Goal: Obtain resource: Download file/media

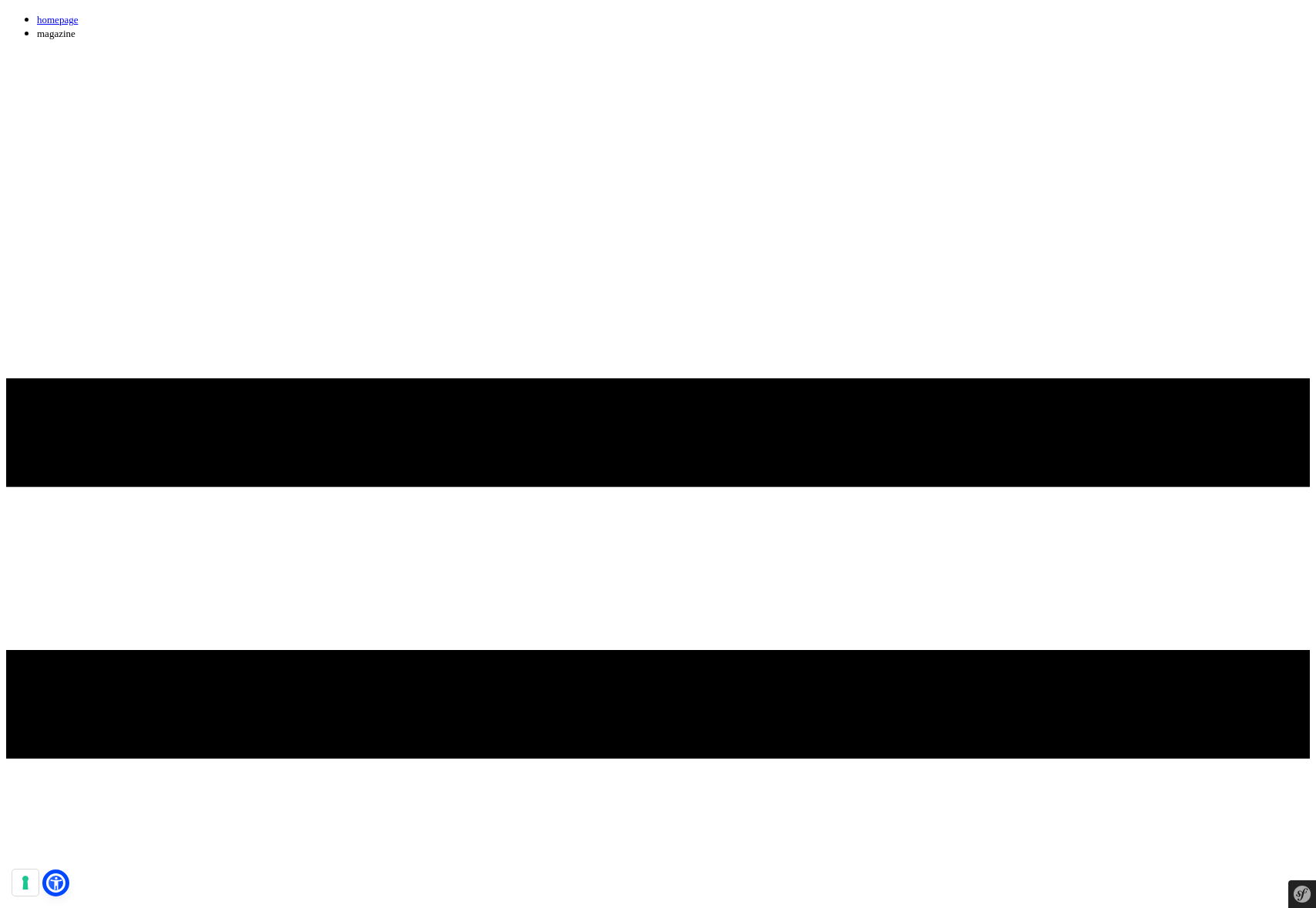
drag, startPoint x: 383, startPoint y: 209, endPoint x: 336, endPoint y: 207, distance: 47.0
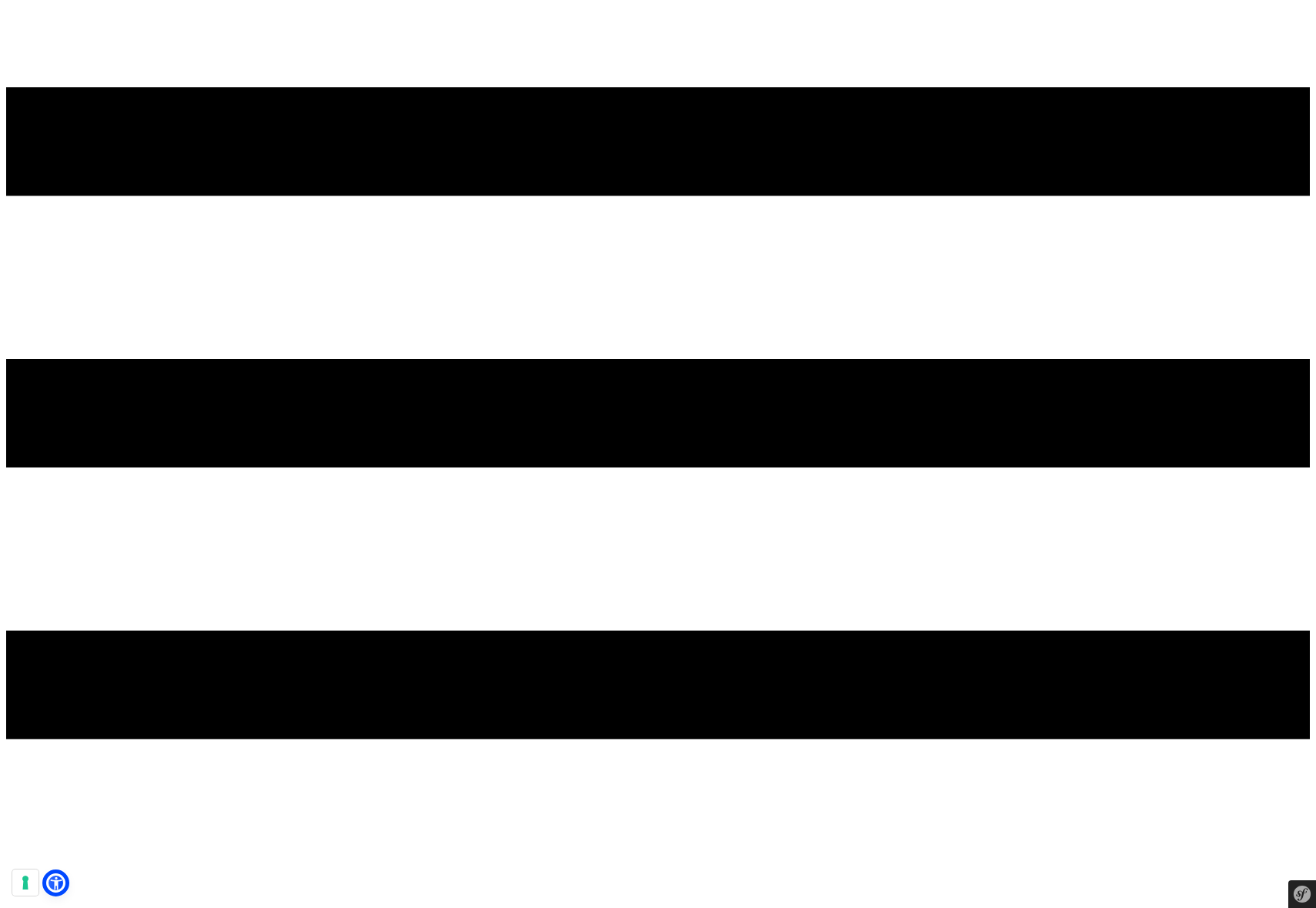
scroll to position [292, 0]
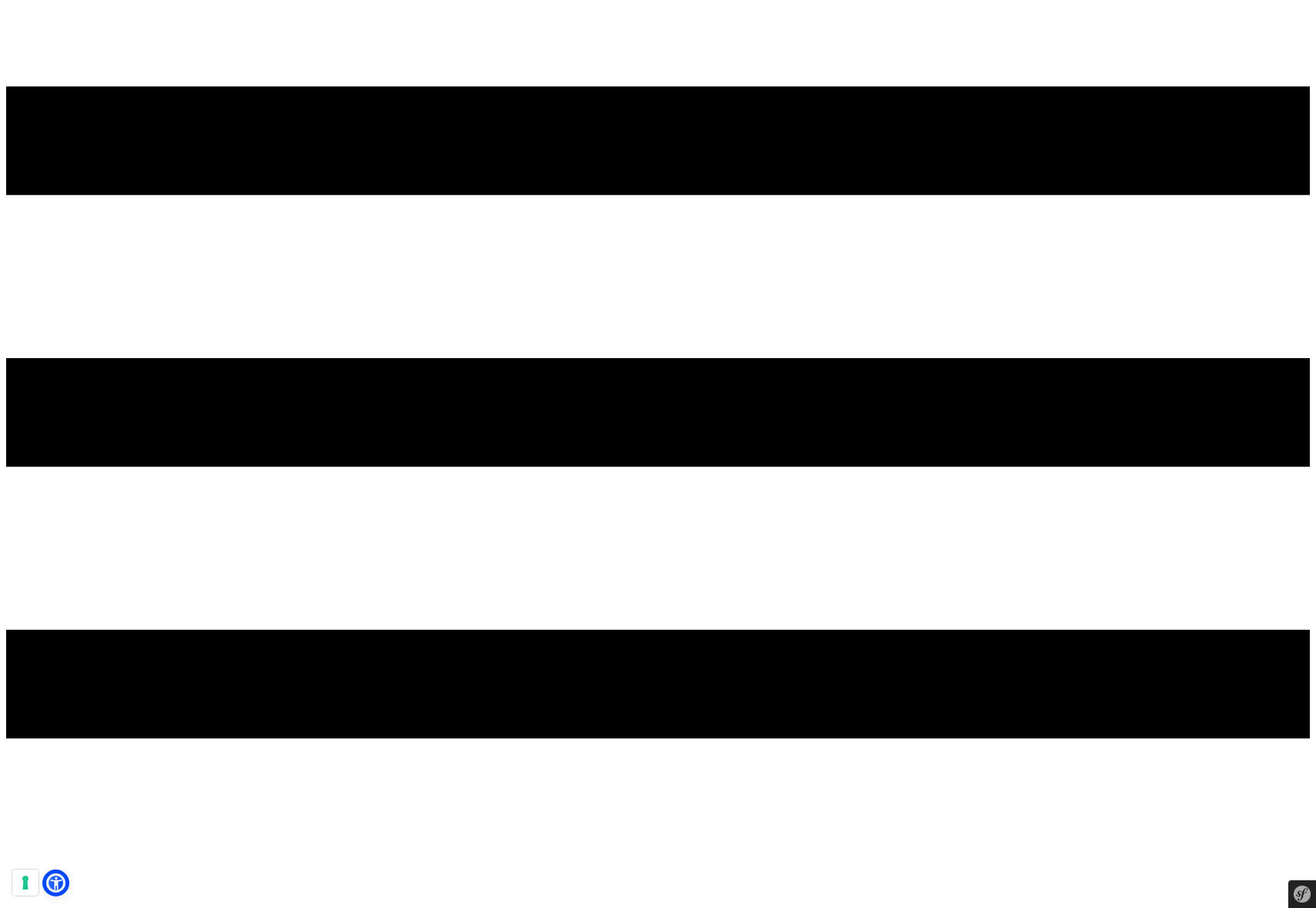
drag, startPoint x: 964, startPoint y: 300, endPoint x: 778, endPoint y: 350, distance: 192.6
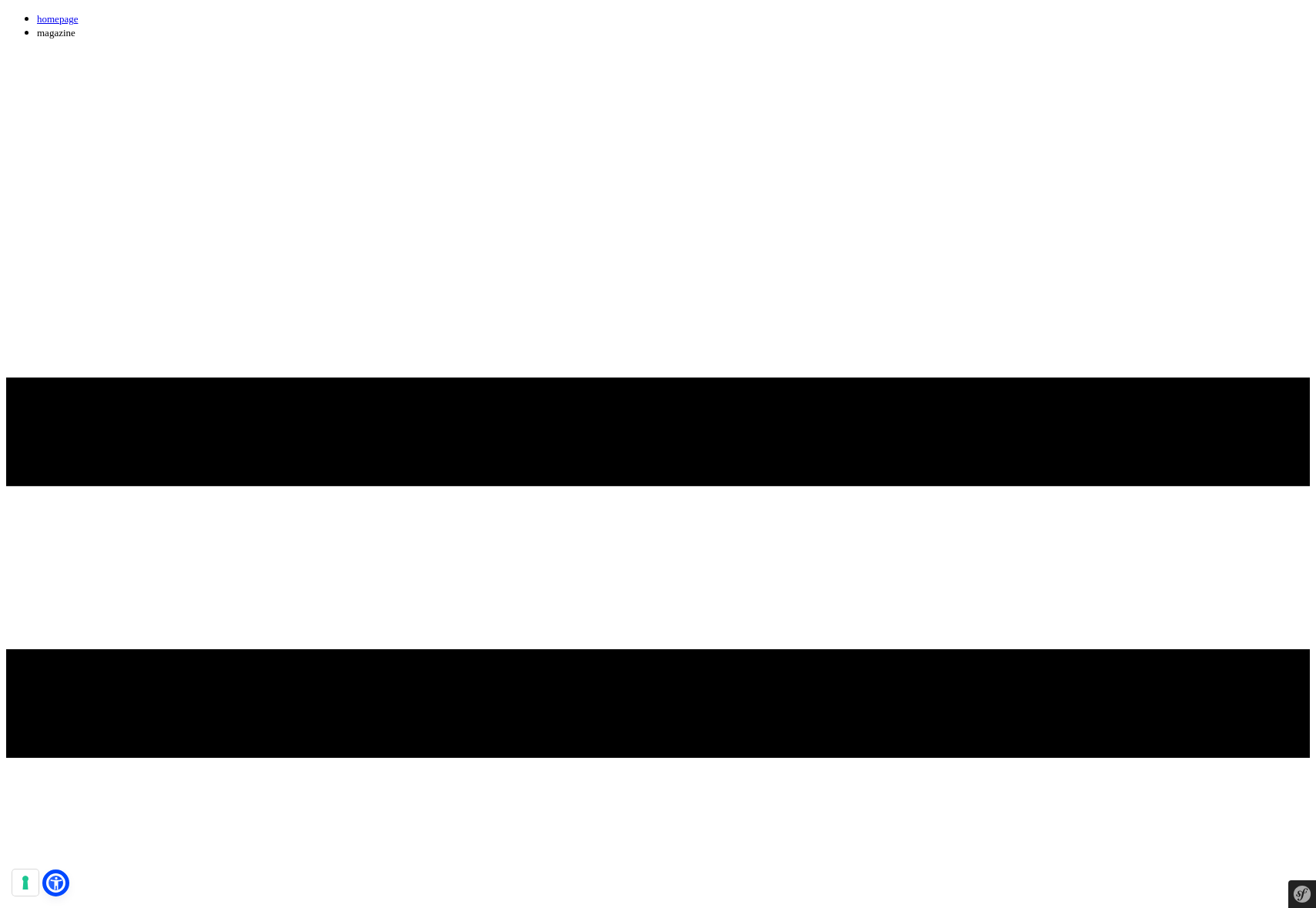
scroll to position [0, 0]
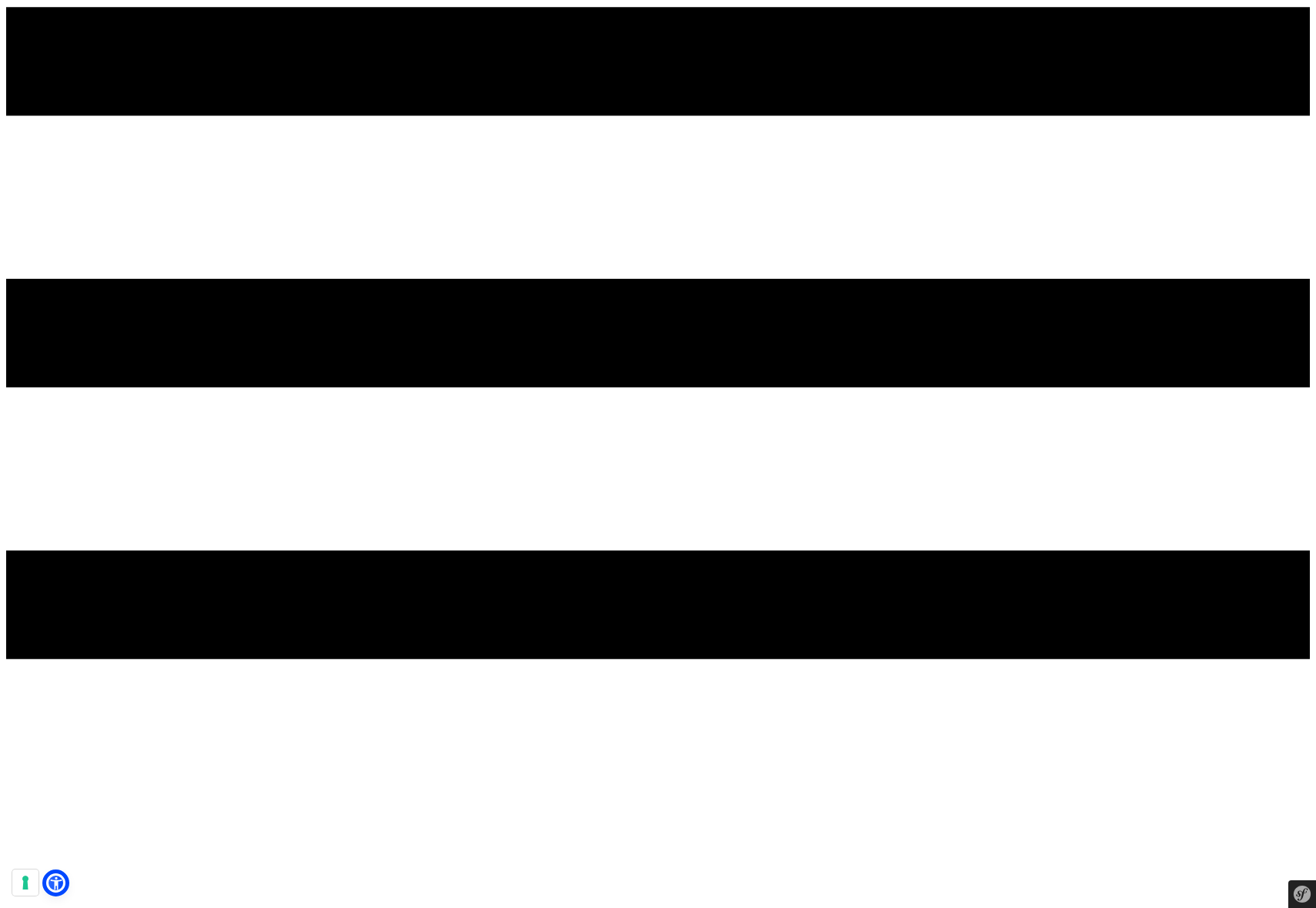
scroll to position [372, 0]
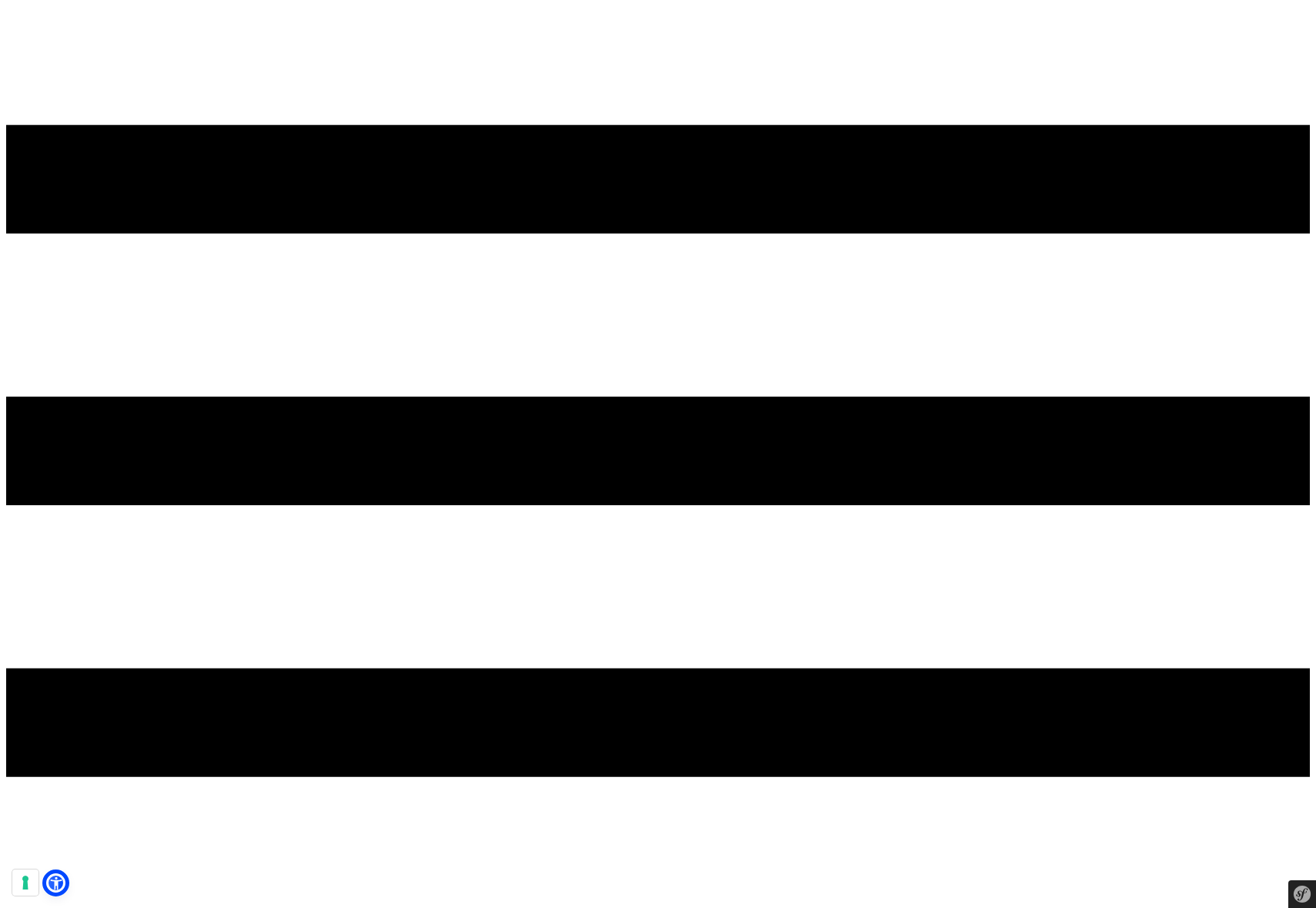
scroll to position [254, 0]
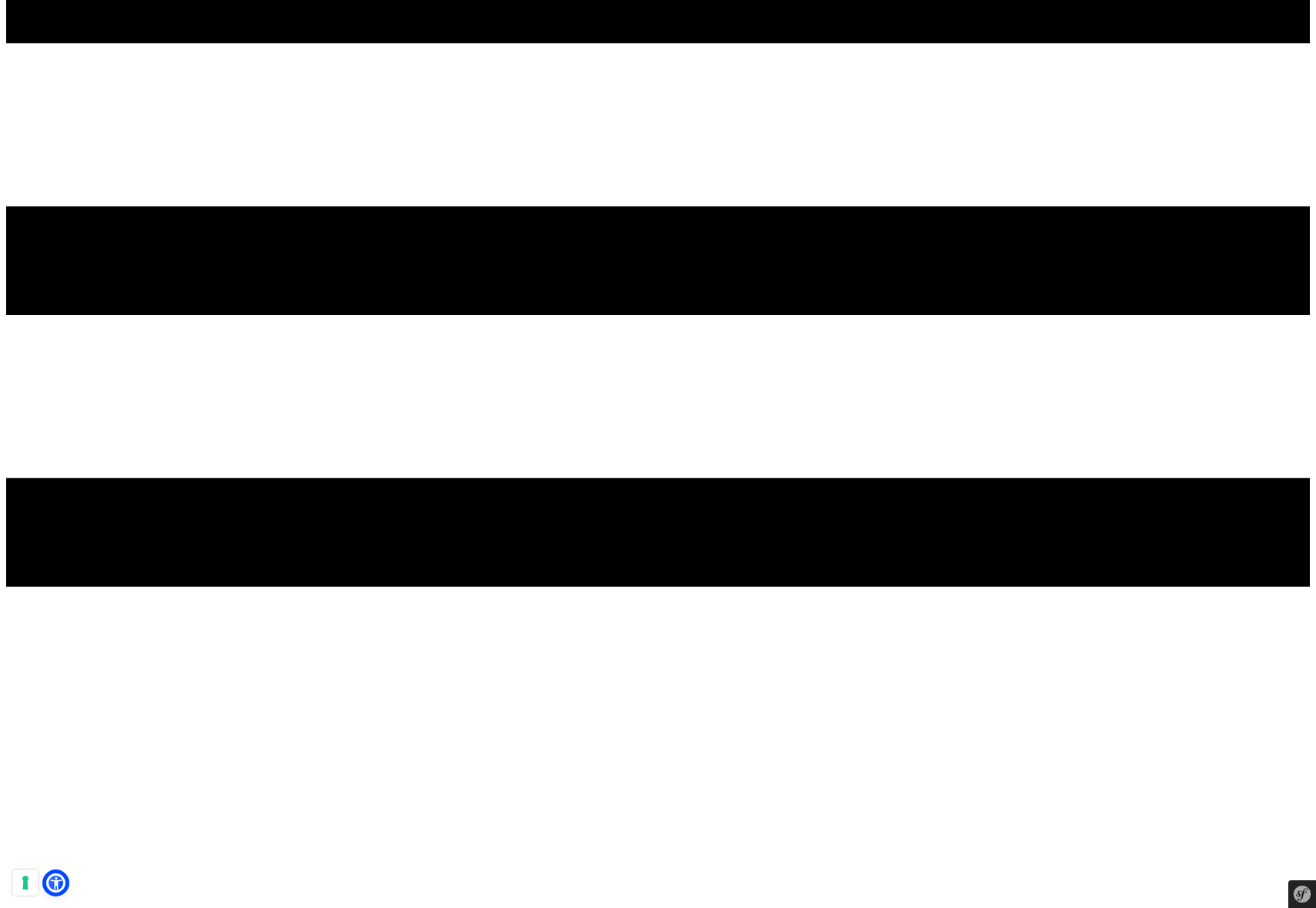
scroll to position [444, 0]
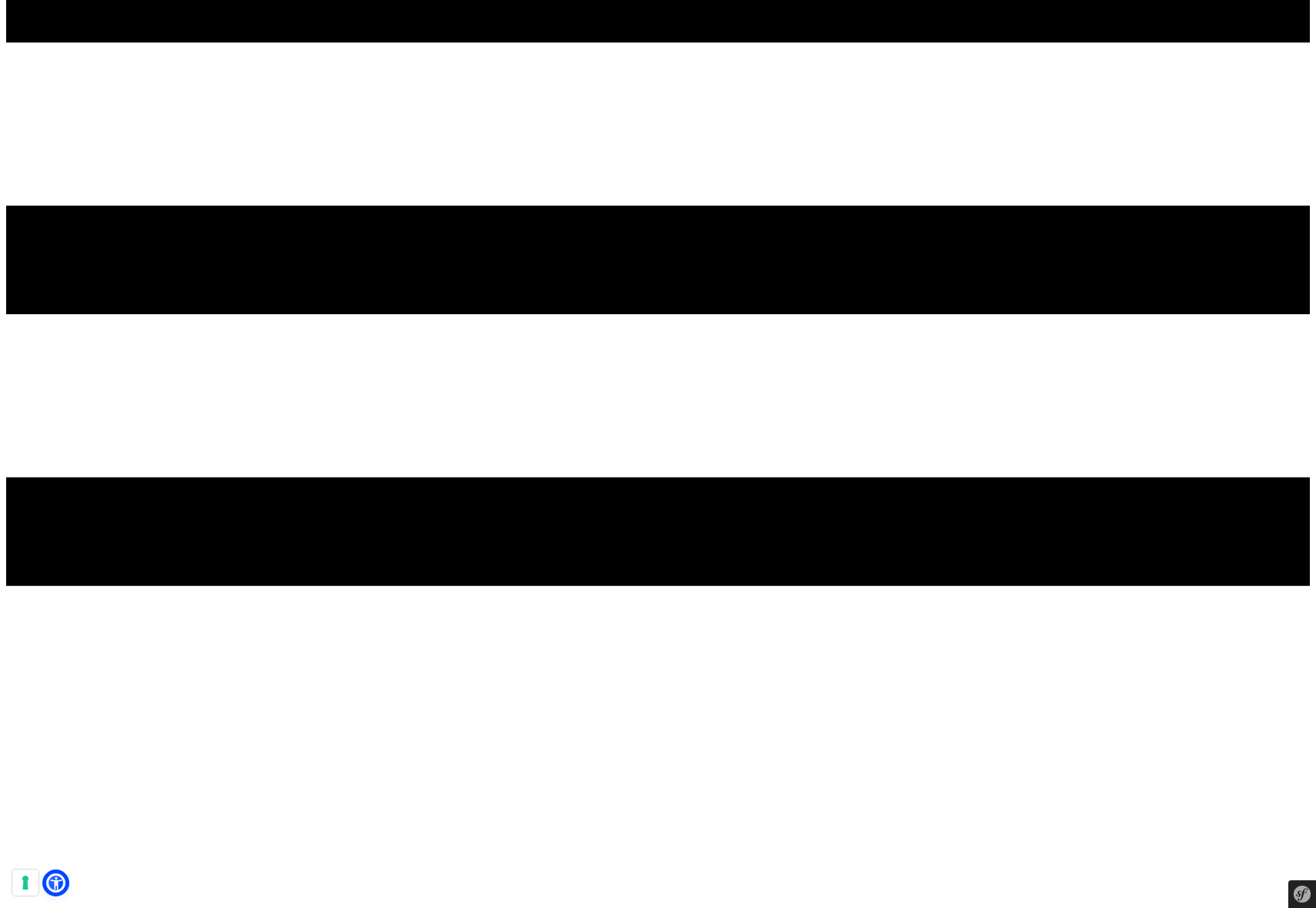
drag, startPoint x: 965, startPoint y: 452, endPoint x: 849, endPoint y: 459, distance: 116.2
drag, startPoint x: 939, startPoint y: 552, endPoint x: 785, endPoint y: 559, distance: 154.2
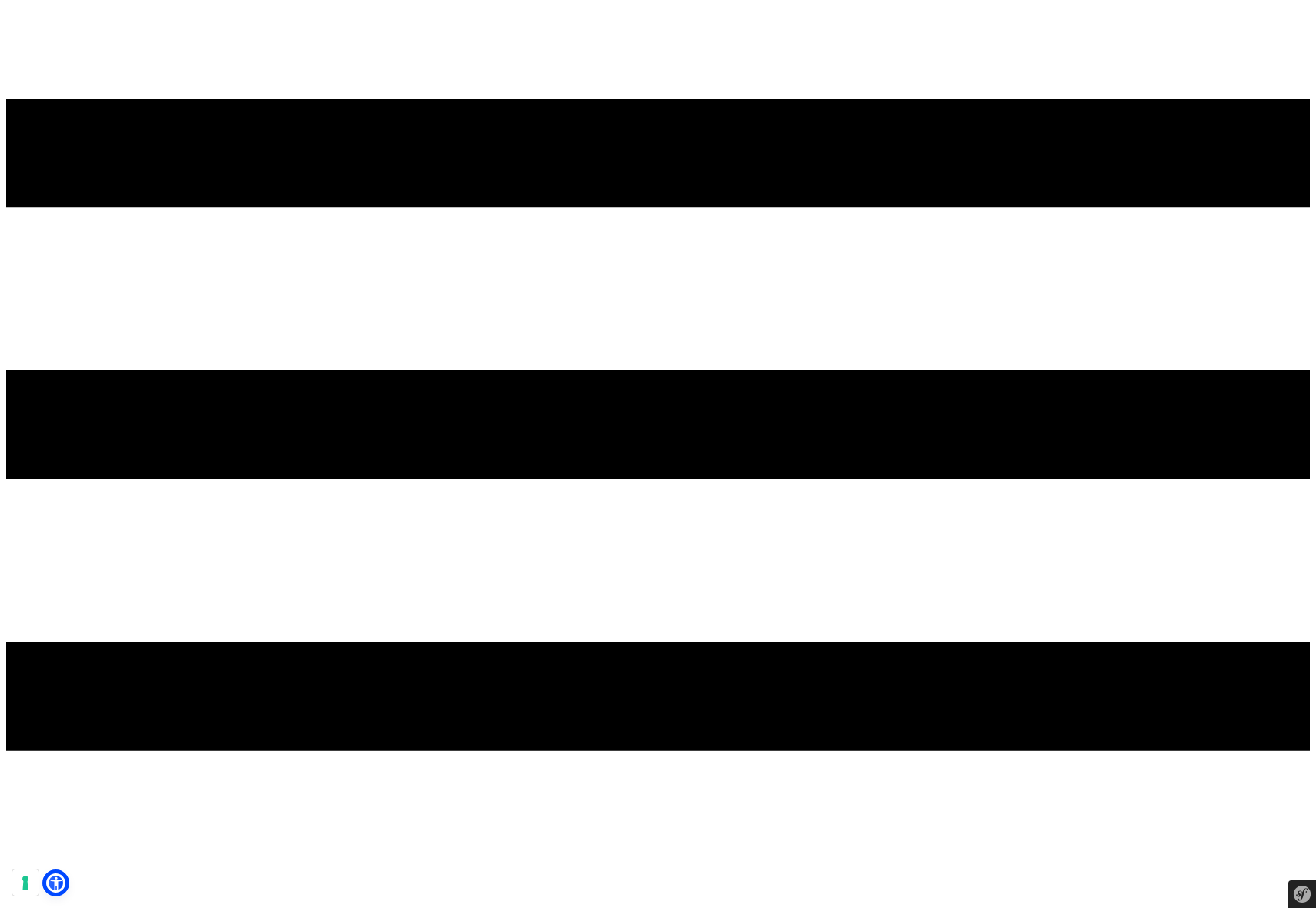
scroll to position [280, 0]
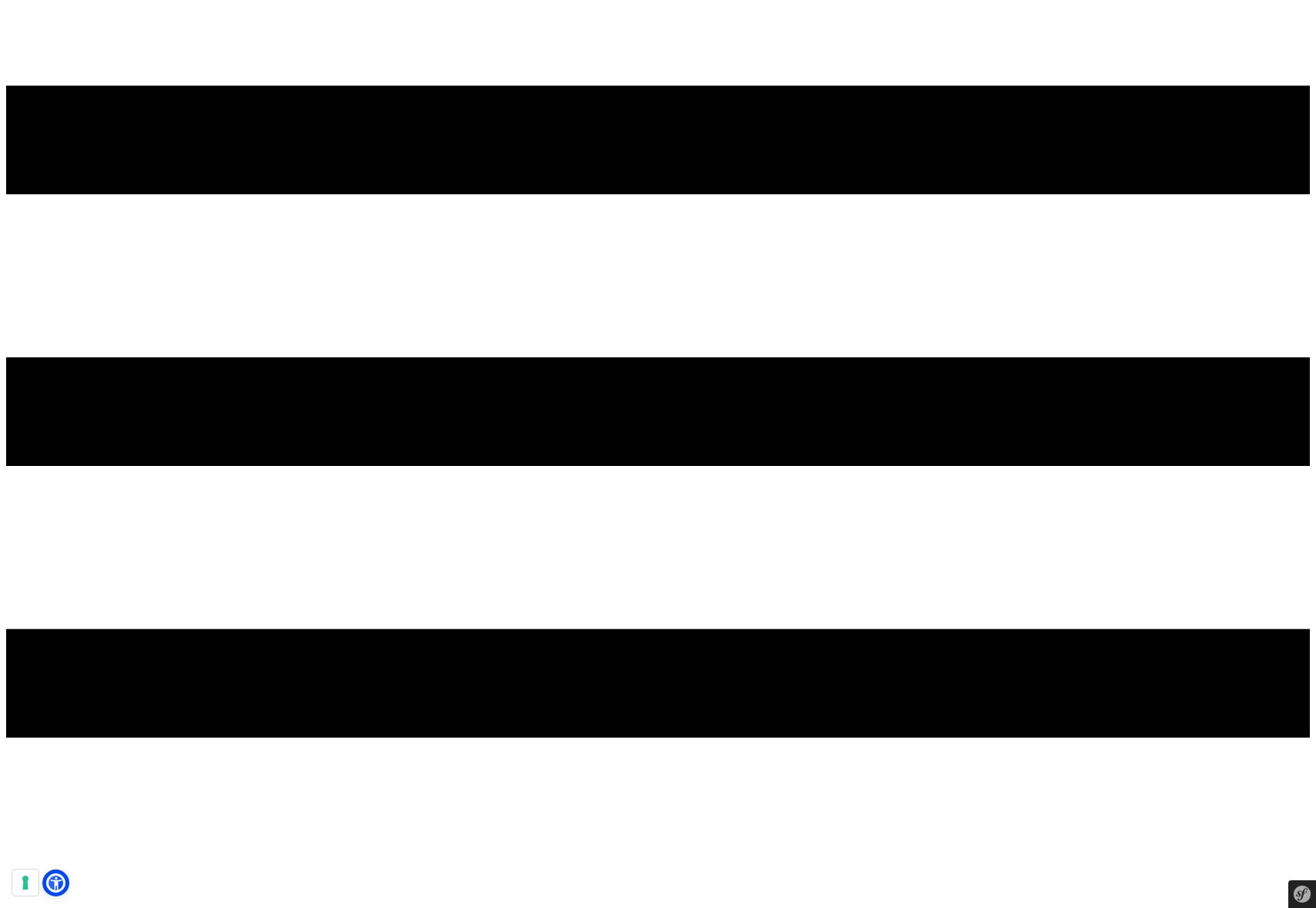
scroll to position [294, 0]
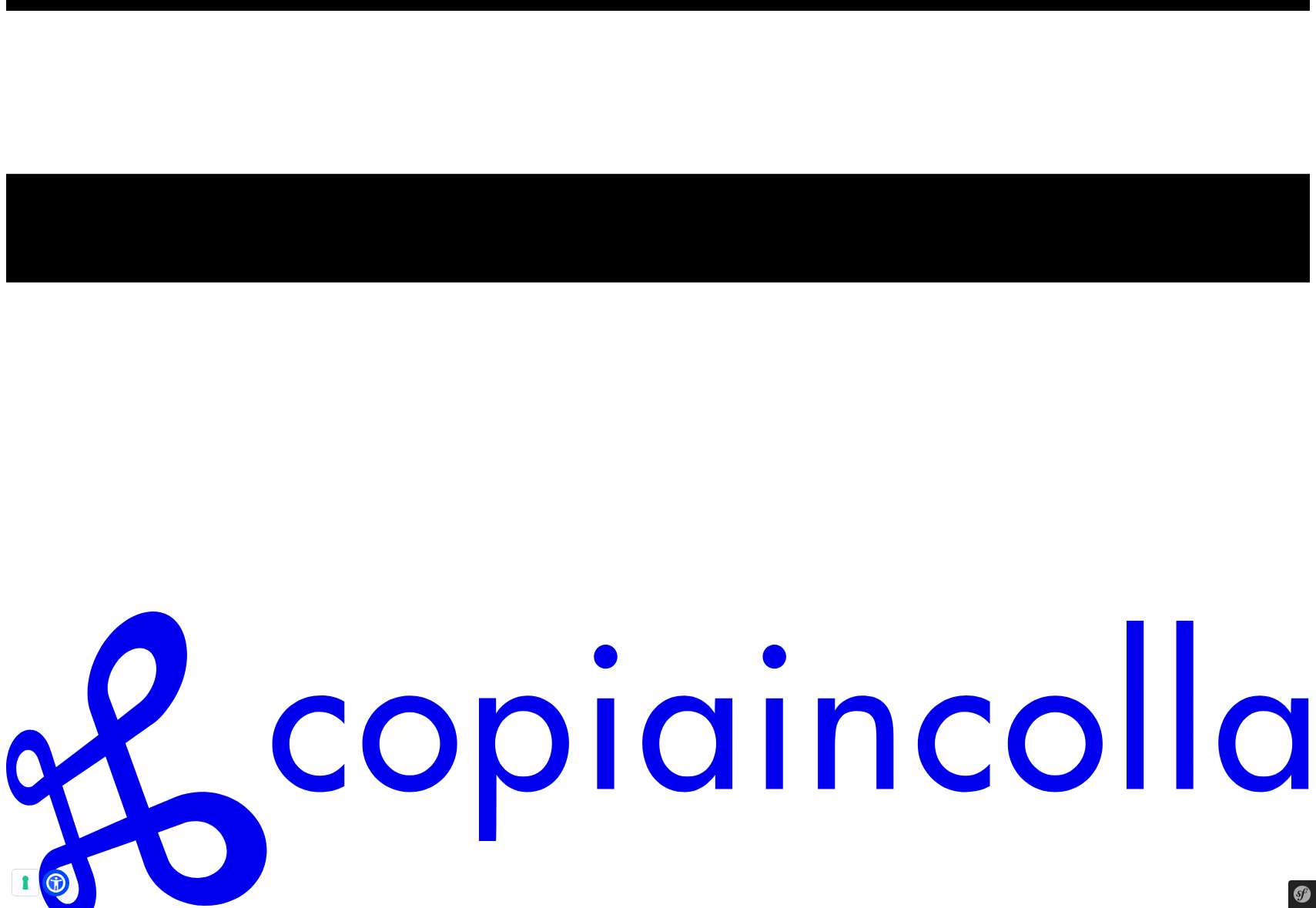
scroll to position [748, 0]
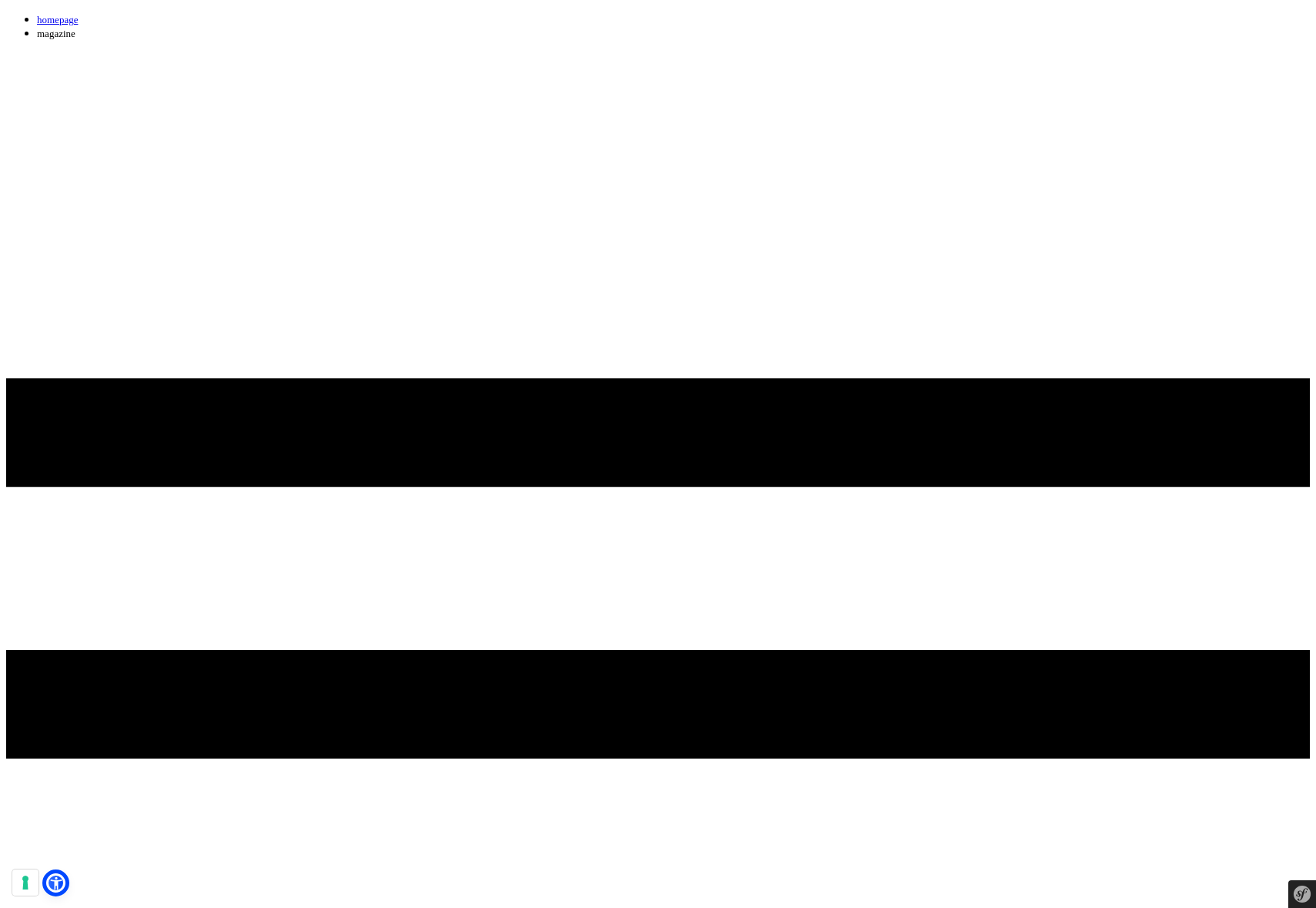
click at [77, 25] on link "homepage" at bounding box center [56, 20] width 40 height 11
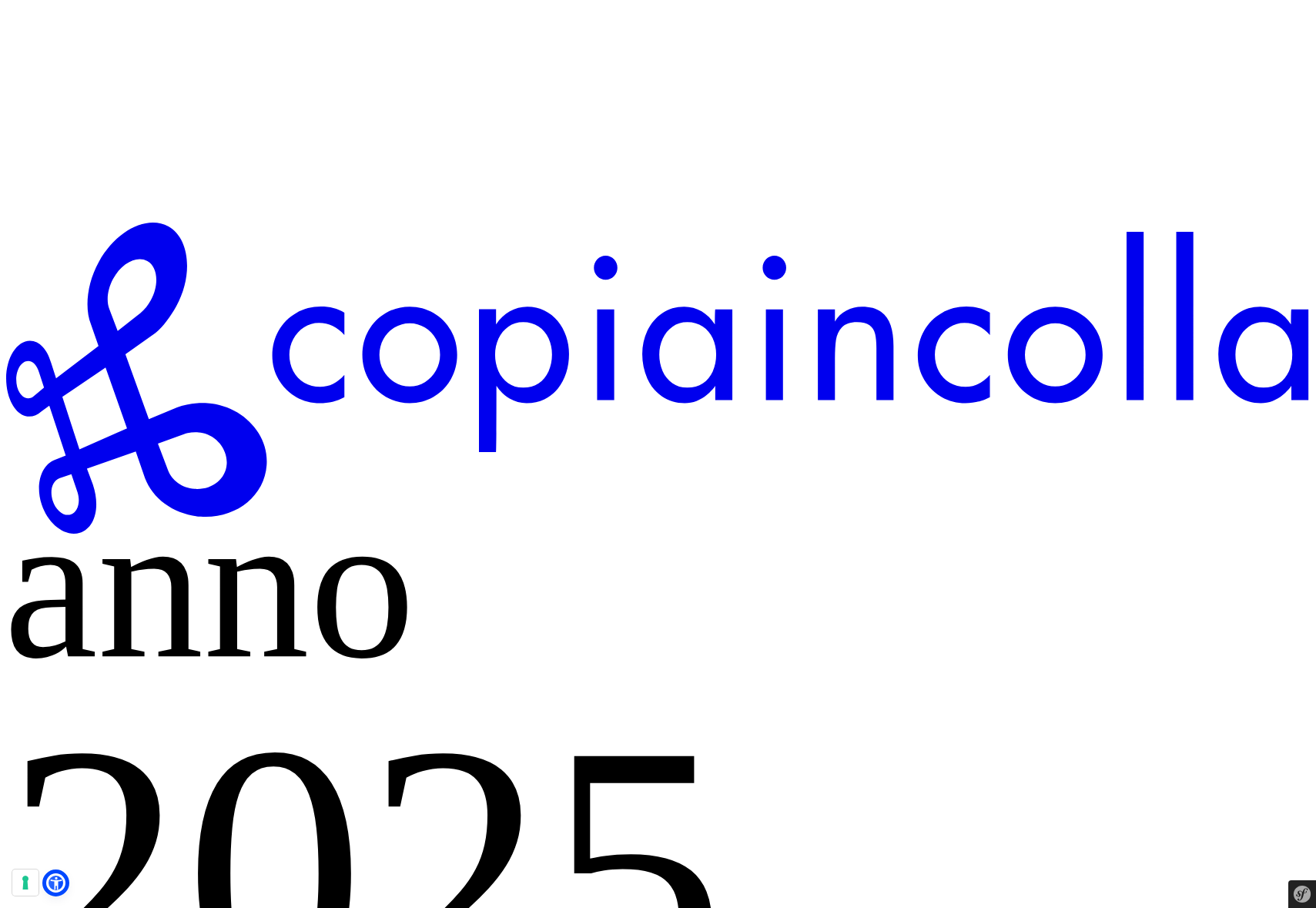
scroll to position [1138, 0]
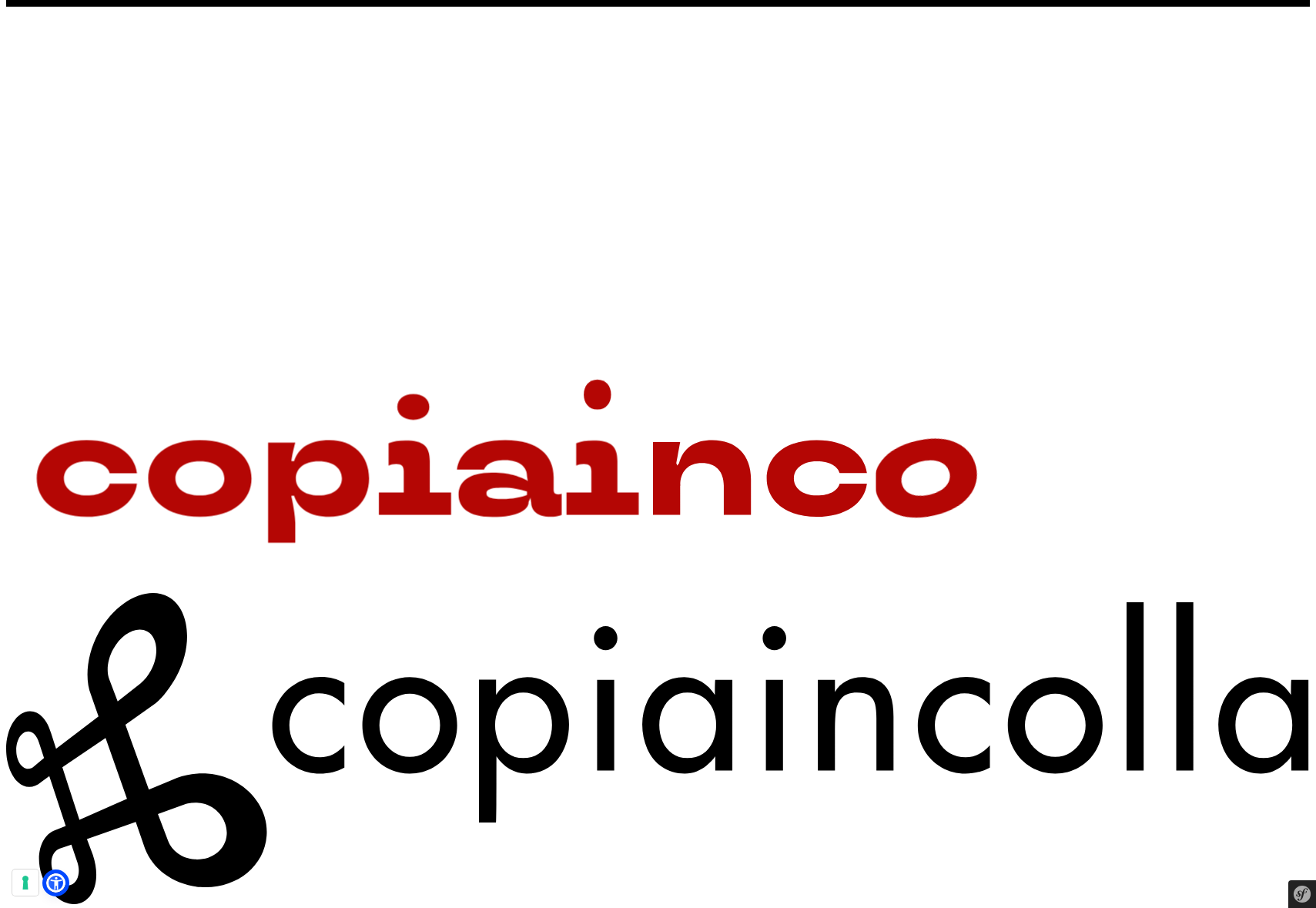
scroll to position [1100, 0]
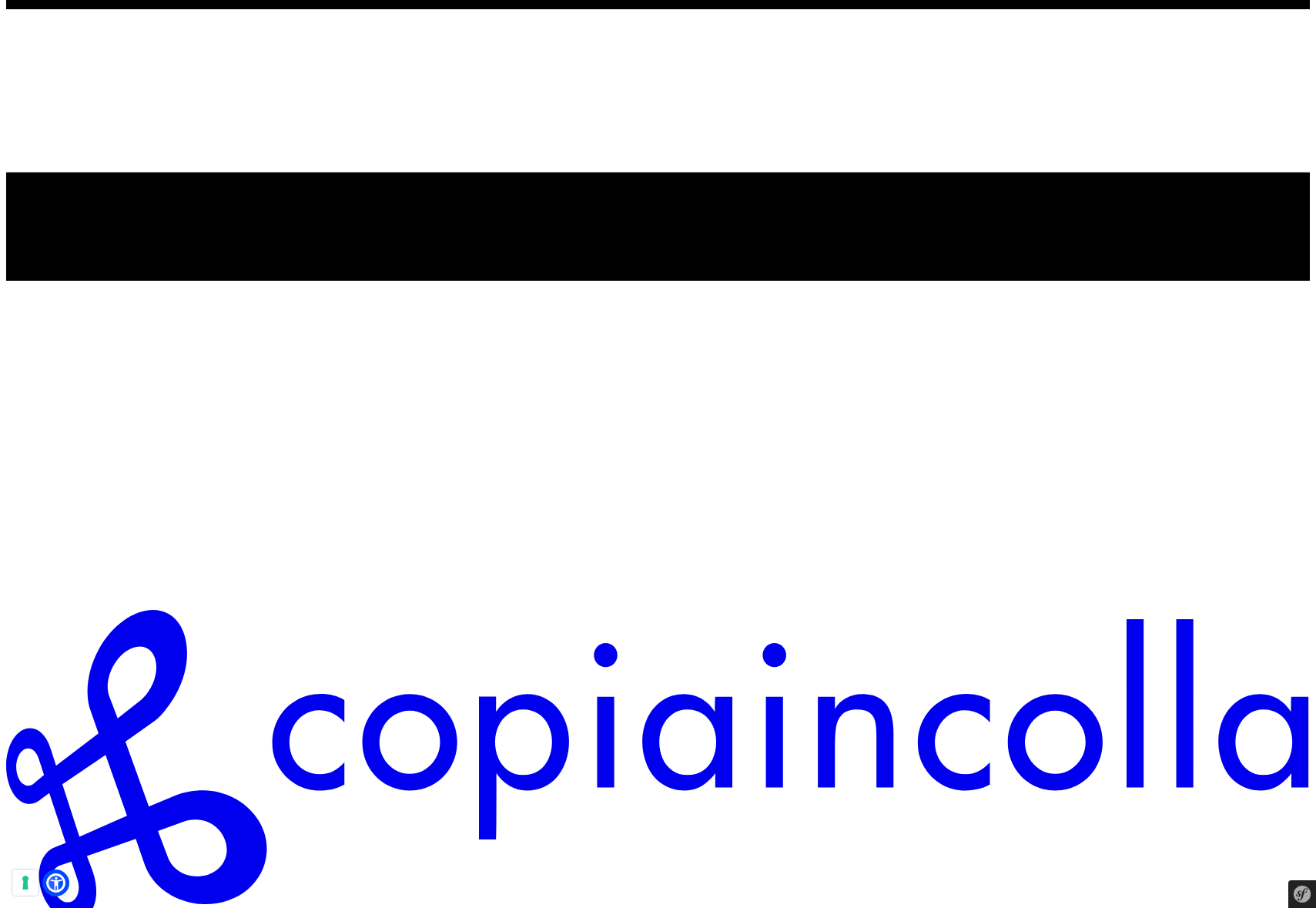
scroll to position [750, 0]
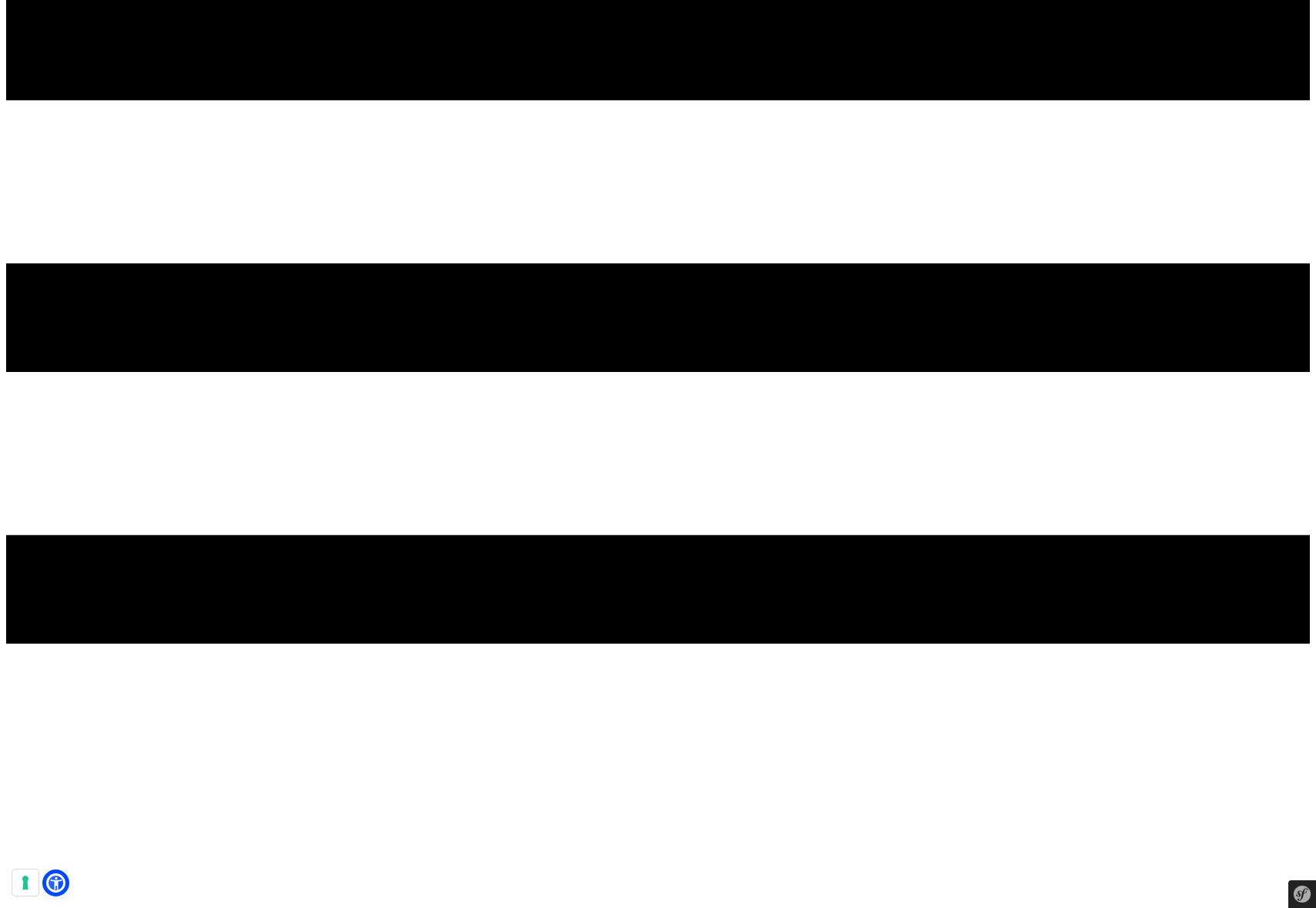
scroll to position [386, 0]
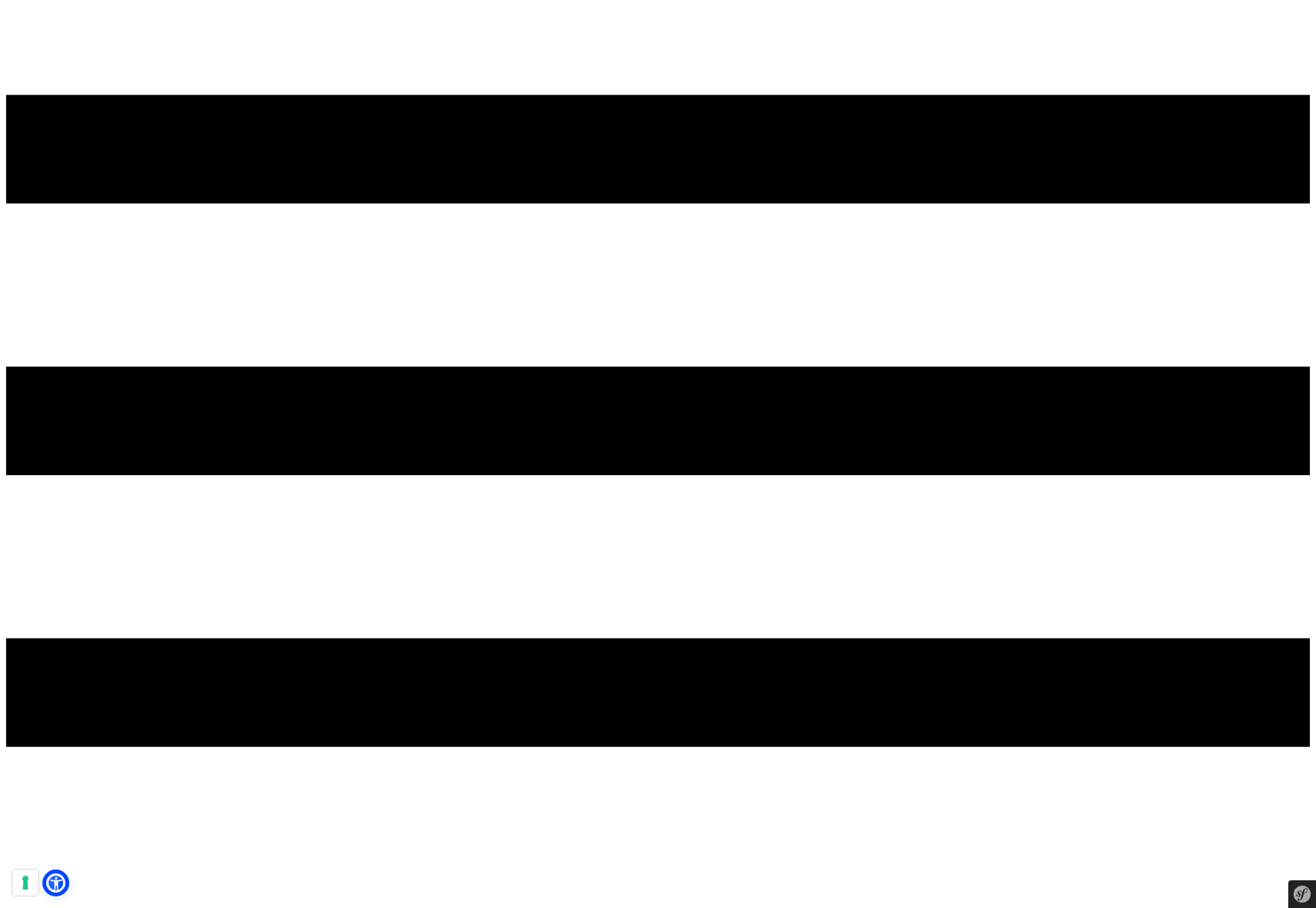
scroll to position [284, 0]
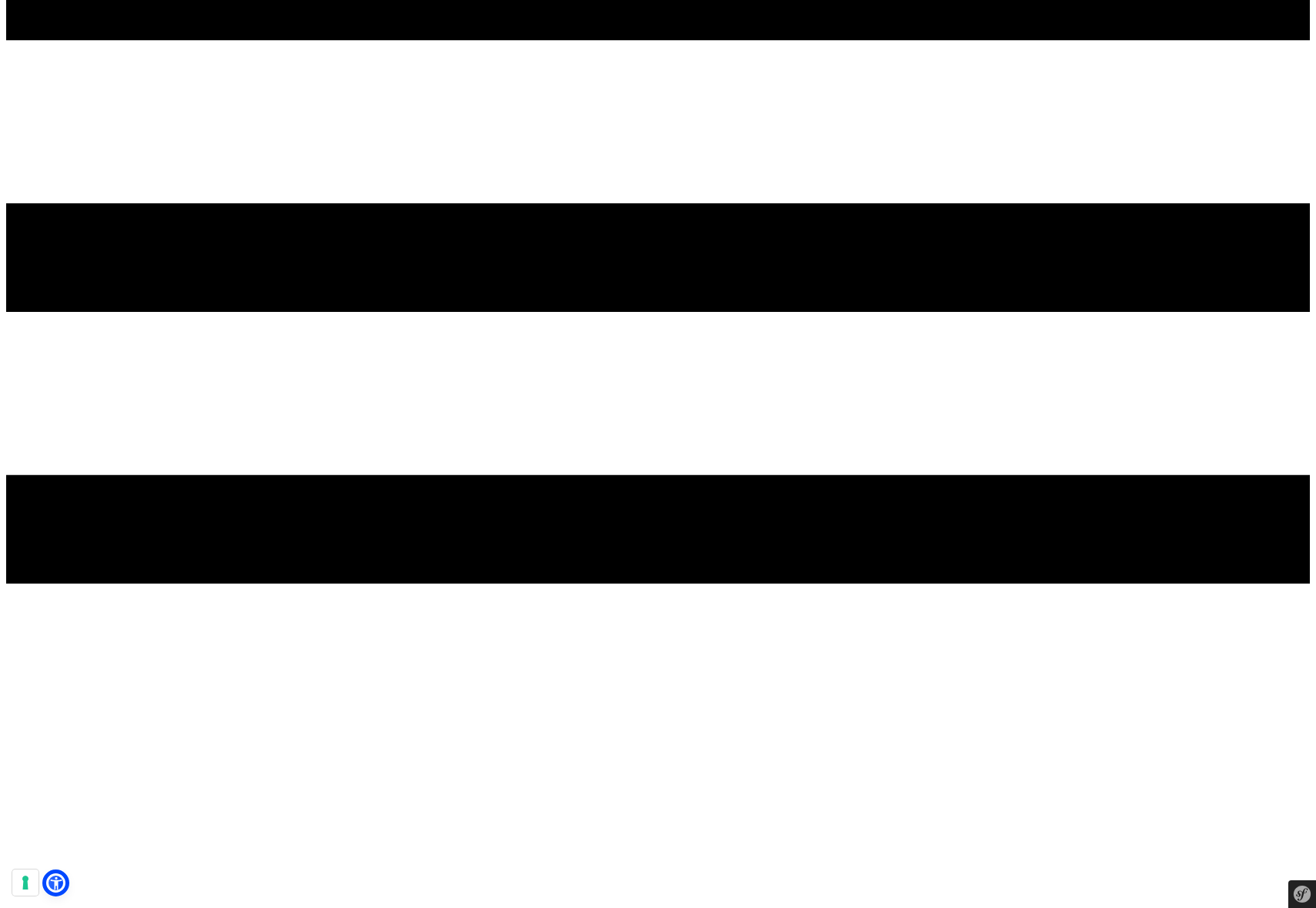
scroll to position [447, 0]
